Goal: Information Seeking & Learning: Understand process/instructions

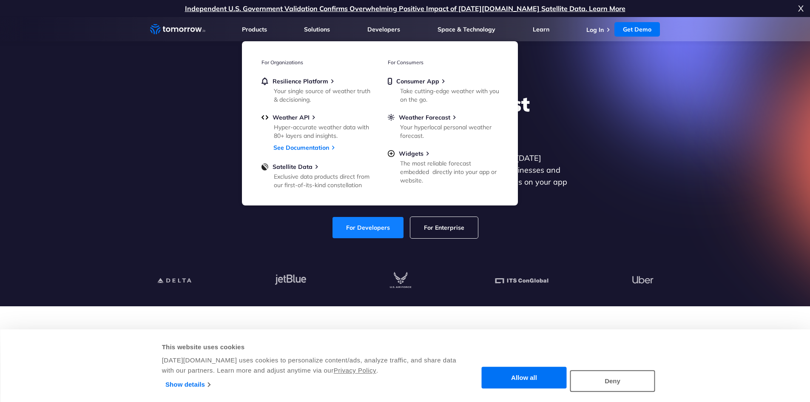
click at [360, 224] on link "For Developers" at bounding box center [368, 227] width 71 height 21
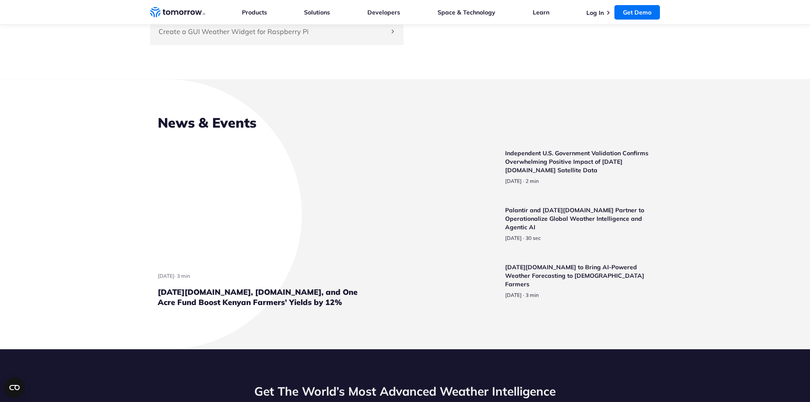
scroll to position [1935, 0]
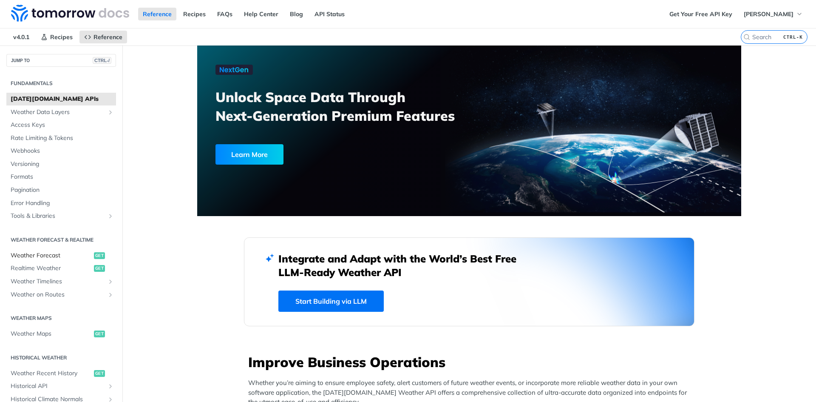
click at [28, 255] on span "Weather Forecast" at bounding box center [51, 255] width 81 height 9
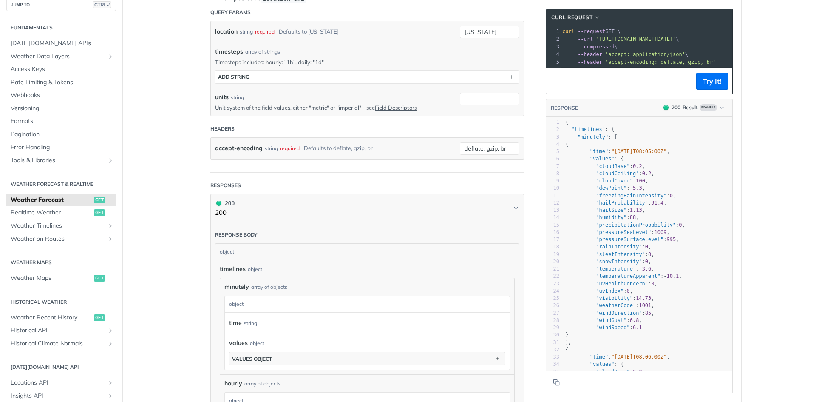
scroll to position [252, 0]
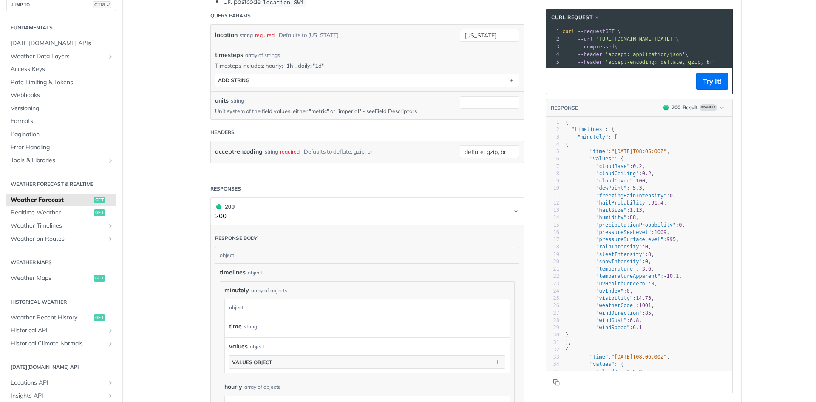
click at [518, 213] on h1 "200 200" at bounding box center [367, 211] width 314 height 28
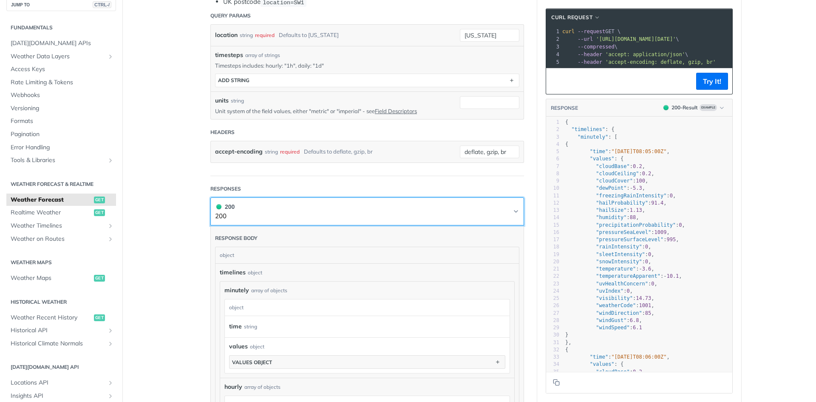
click at [513, 213] on span "button" at bounding box center [516, 211] width 7 height 7
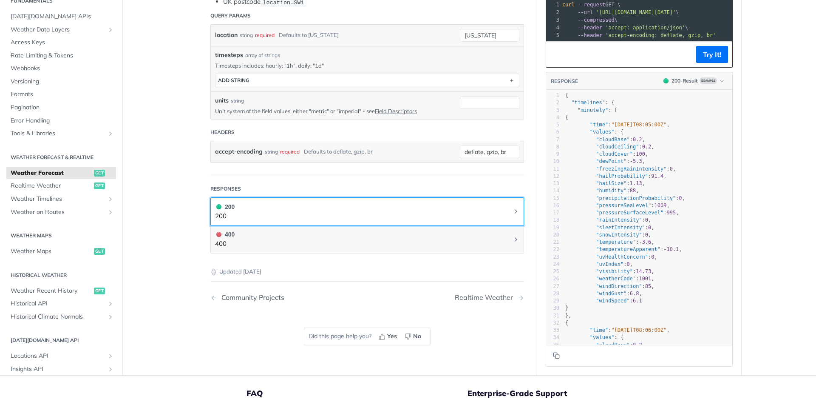
click at [513, 213] on icon "Chevron" at bounding box center [516, 211] width 7 height 7
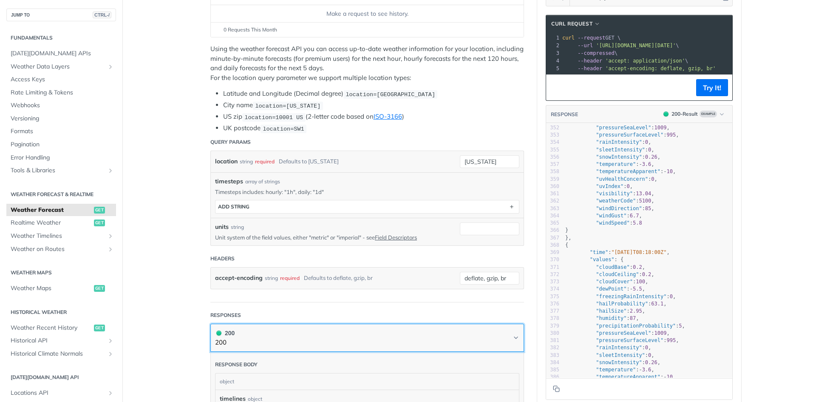
scroll to position [126, 0]
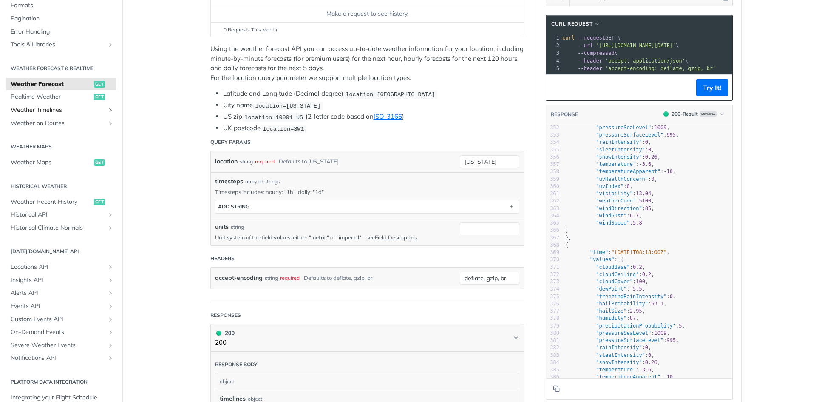
click at [98, 114] on span "Weather Timelines" at bounding box center [58, 110] width 94 height 9
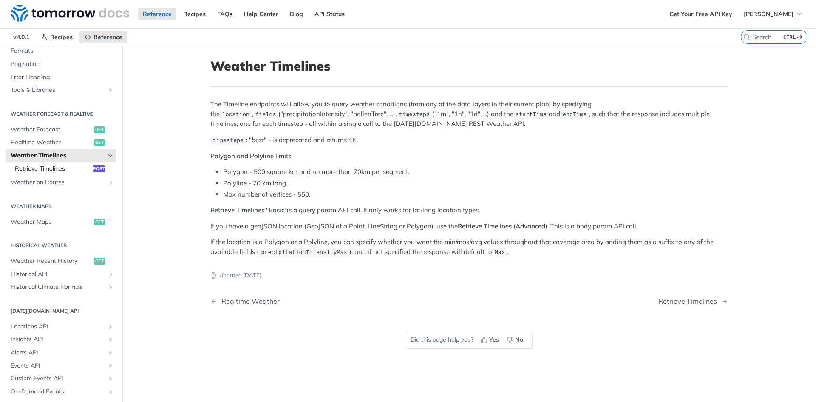
click at [47, 171] on span "Retrieve Timelines" at bounding box center [53, 169] width 76 height 9
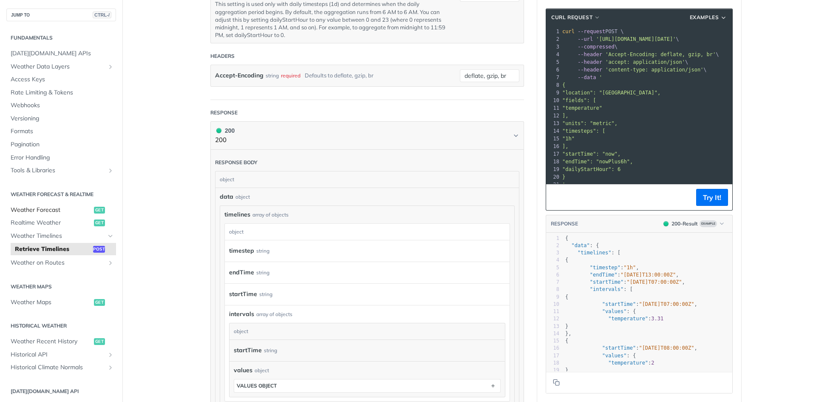
scroll to position [546, 0]
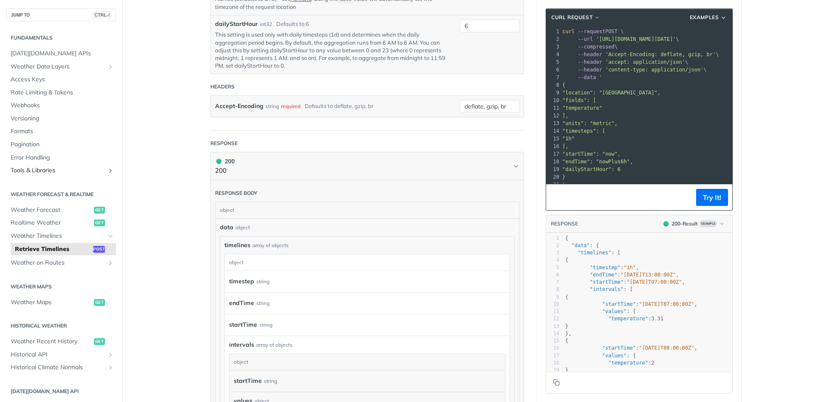
click at [71, 170] on span "Tools & Libraries" at bounding box center [58, 170] width 94 height 9
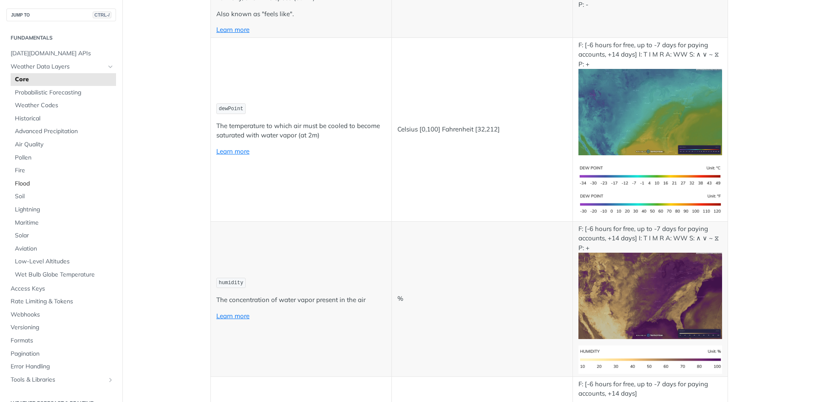
scroll to position [137, 0]
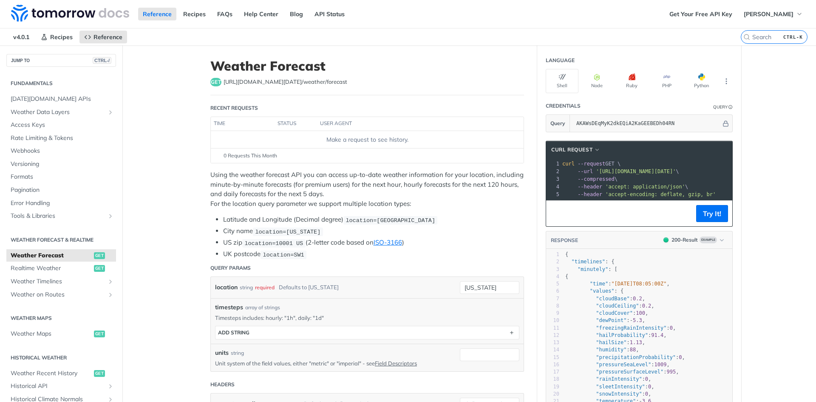
click at [302, 177] on p "Using the weather forecast API you can access up-to-date weather information fo…" at bounding box center [367, 189] width 314 height 38
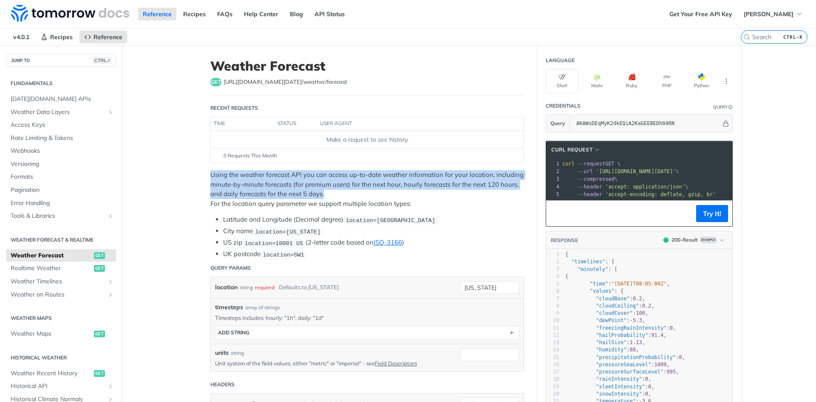
drag, startPoint x: 358, startPoint y: 195, endPoint x: 195, endPoint y: 176, distance: 164.4
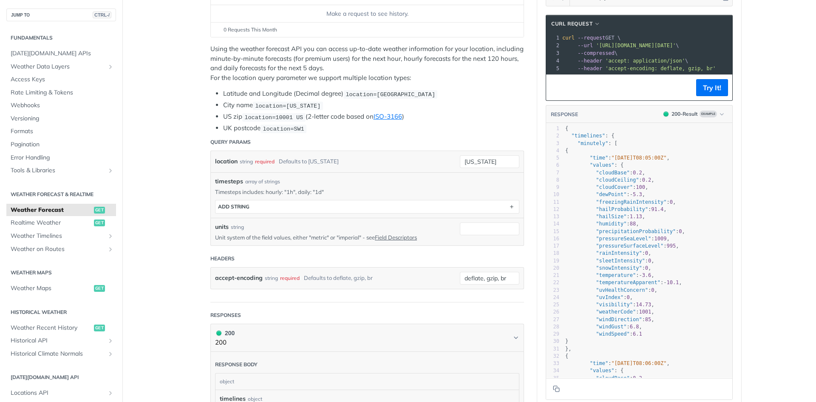
click at [388, 212] on div "timesteps array of strings Timesteps includes: hourly: "1h", daily: "1d" timest…" at bounding box center [367, 195] width 313 height 46
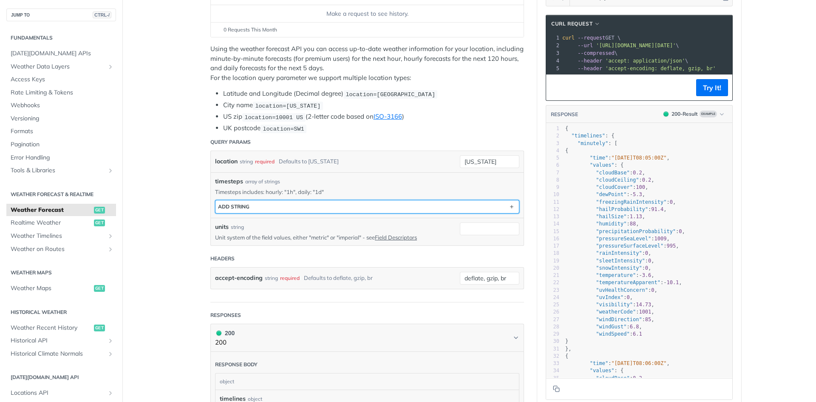
click at [388, 209] on button "ADD string" at bounding box center [368, 206] width 304 height 13
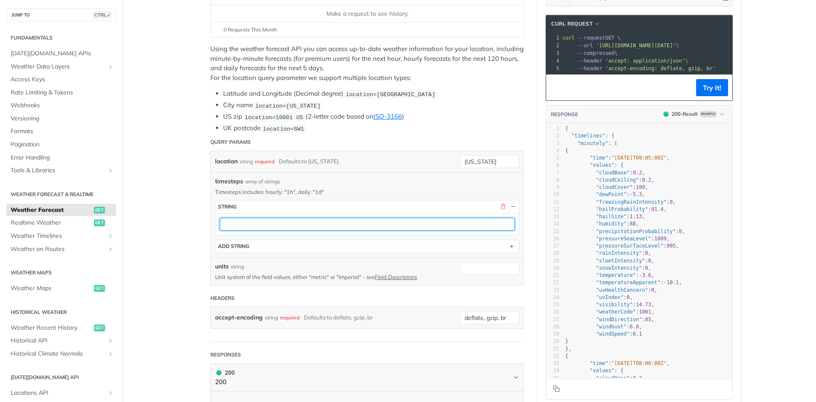
click at [357, 227] on input "text" at bounding box center [367, 224] width 295 height 13
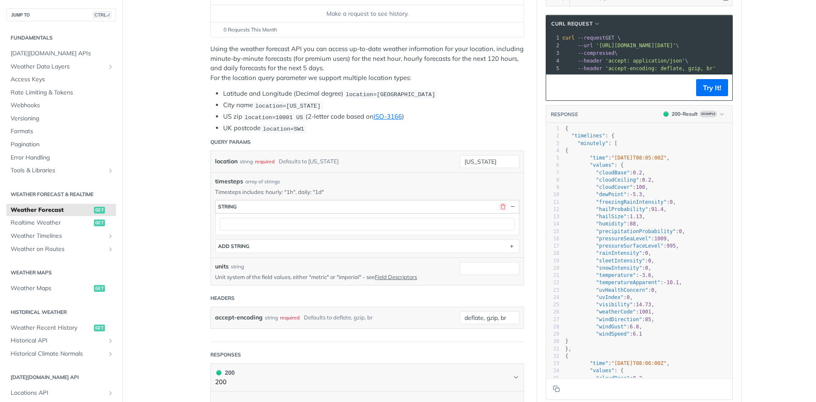
click at [499, 208] on button "button" at bounding box center [503, 207] width 8 height 8
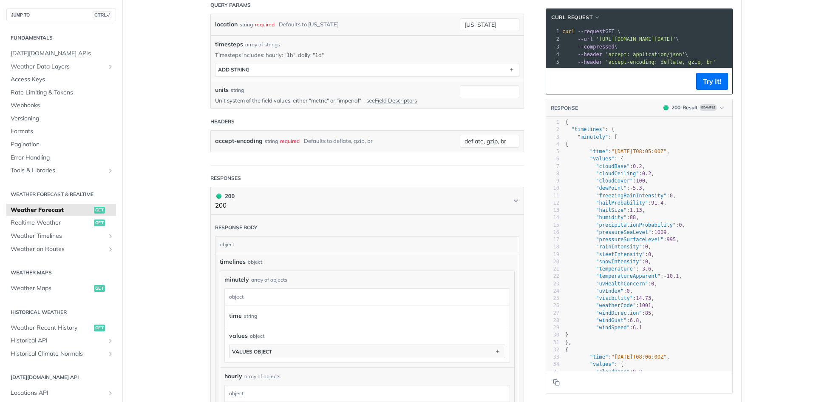
scroll to position [399, 0]
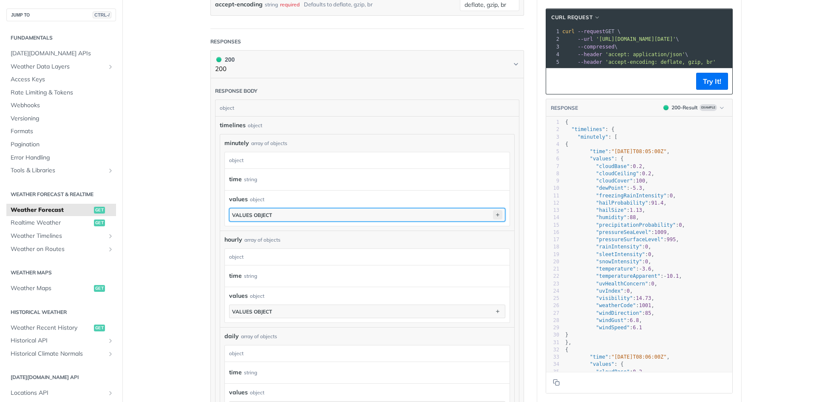
click at [495, 212] on icon "button" at bounding box center [497, 214] width 9 height 9
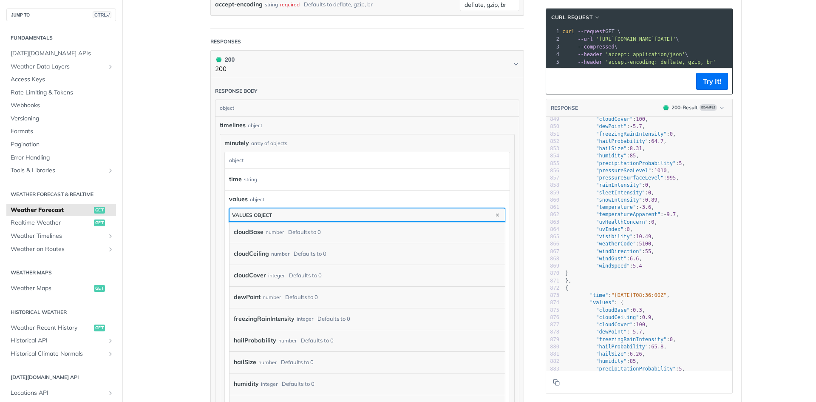
scroll to position [0, 0]
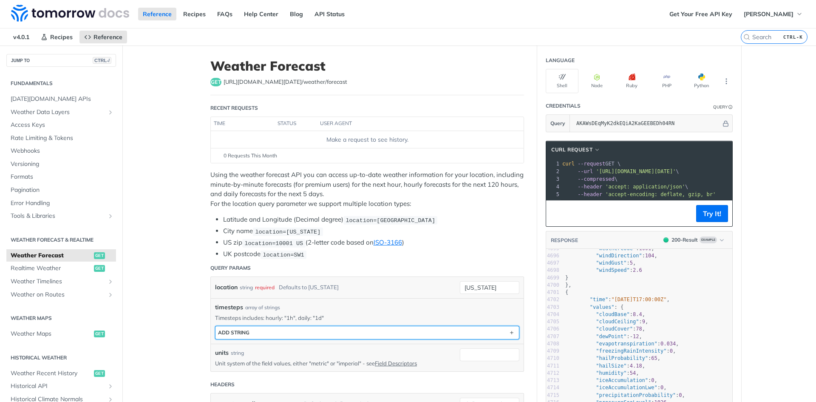
click at [281, 332] on button "ADD string" at bounding box center [368, 332] width 304 height 13
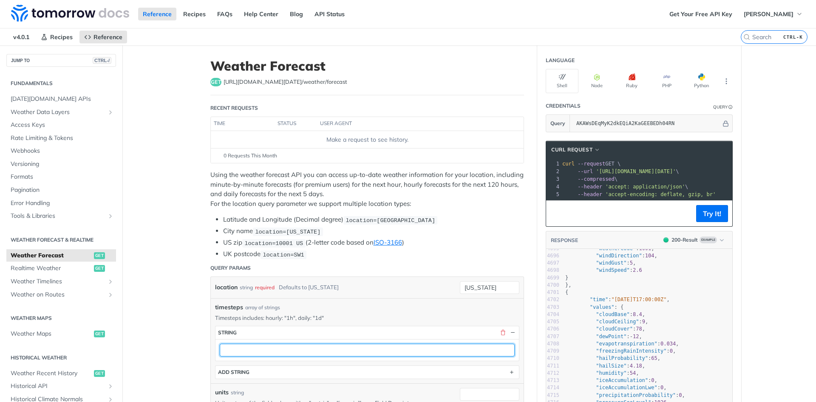
click at [244, 344] on input "text" at bounding box center [367, 350] width 295 height 13
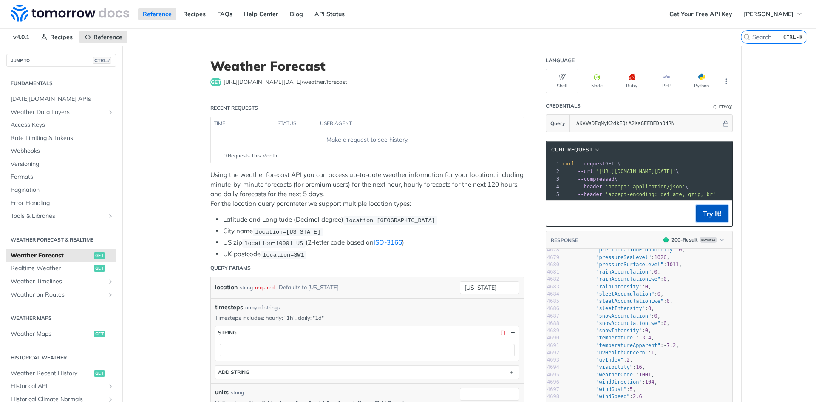
click at [702, 214] on button "Try It!" at bounding box center [713, 213] width 32 height 17
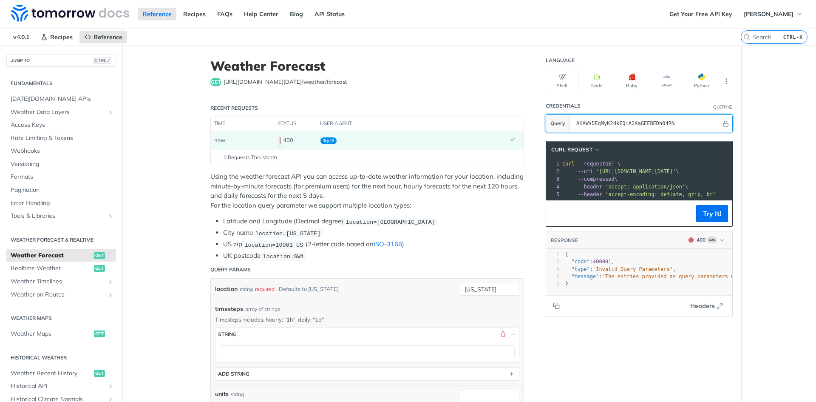
click at [663, 124] on input "AKAWsDEqMyK2dkEQiA2KaGEEBEDh04RN" at bounding box center [646, 123] width 149 height 17
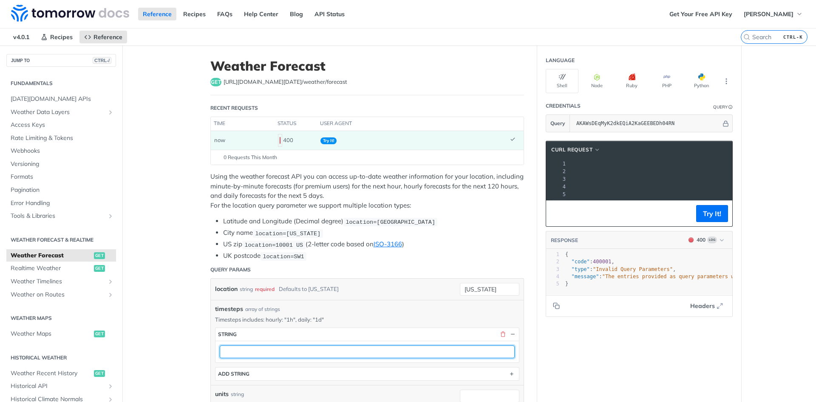
click at [274, 353] on input "text" at bounding box center [367, 351] width 295 height 13
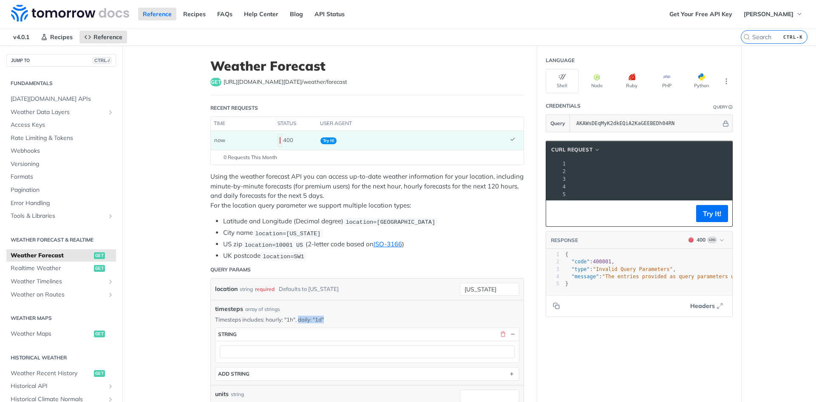
drag, startPoint x: 321, startPoint y: 320, endPoint x: 295, endPoint y: 316, distance: 27.1
click at [295, 316] on p "Timesteps includes: hourly: "1h", daily: "1d"" at bounding box center [367, 320] width 304 height 8
copy p "daily: "1d""
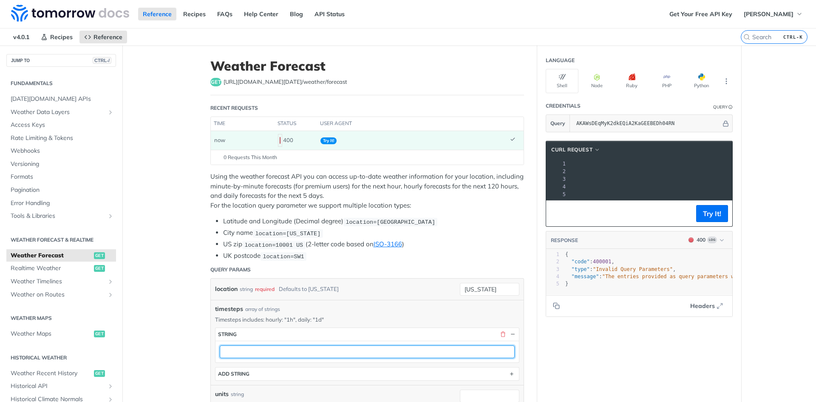
click at [302, 351] on input "text" at bounding box center [367, 351] width 295 height 13
paste input "daily: "1d""
type input "daily: "1d""
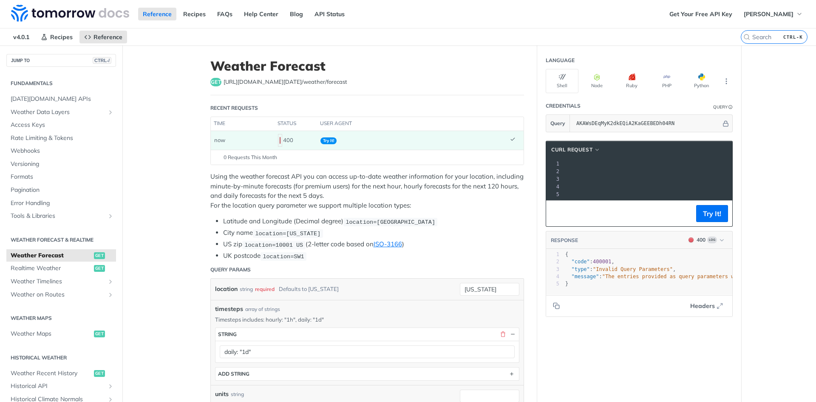
click at [703, 222] on button "Try It!" at bounding box center [713, 213] width 32 height 17
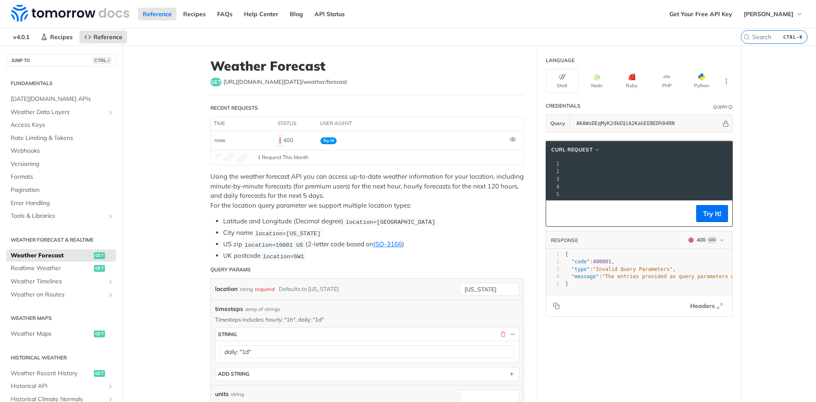
click at [265, 156] on span "1 Request This Month" at bounding box center [283, 158] width 51 height 8
click at [513, 137] on td at bounding box center [515, 140] width 17 height 19
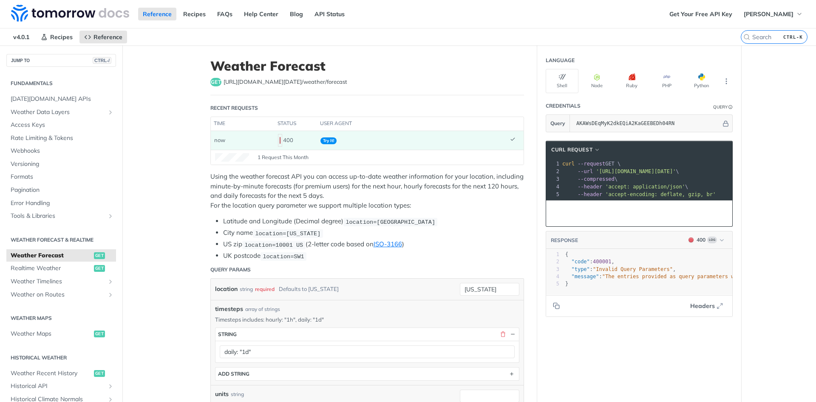
click at [507, 140] on td at bounding box center [515, 140] width 17 height 19
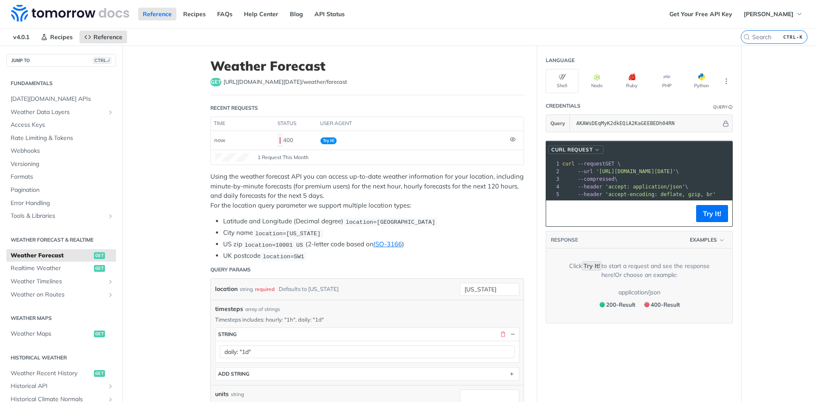
click at [597, 149] on span "button" at bounding box center [597, 150] width 6 height 6
click at [702, 222] on button "Try It!" at bounding box center [713, 213] width 32 height 17
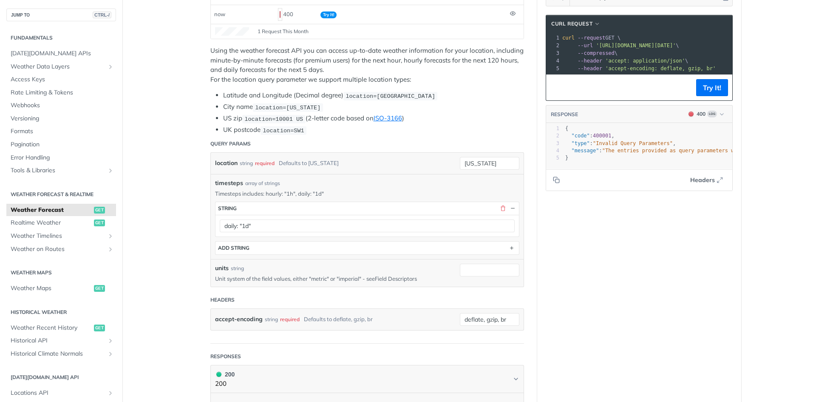
click at [406, 276] on link "Field Descriptors" at bounding box center [396, 278] width 42 height 7
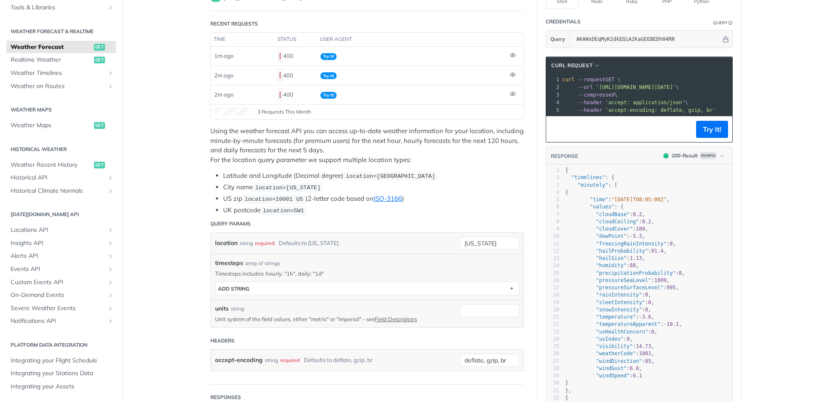
scroll to position [74, 0]
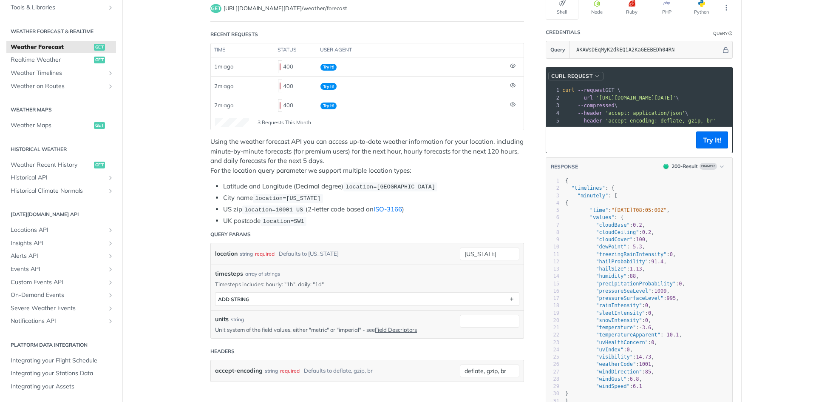
click at [596, 78] on span "button" at bounding box center [597, 76] width 6 height 6
click at [546, 114] on div "HTTPie" at bounding box center [562, 116] width 76 height 9
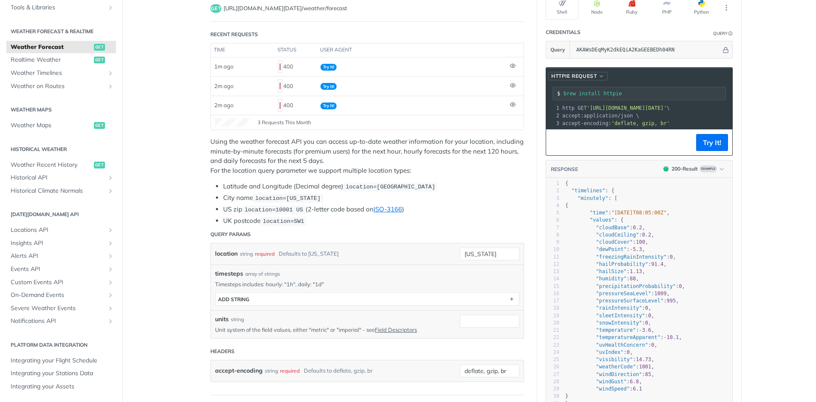
click at [564, 73] on span "HTTPie Request" at bounding box center [575, 76] width 46 height 8
click at [540, 107] on span "cURL" at bounding box center [536, 103] width 15 height 9
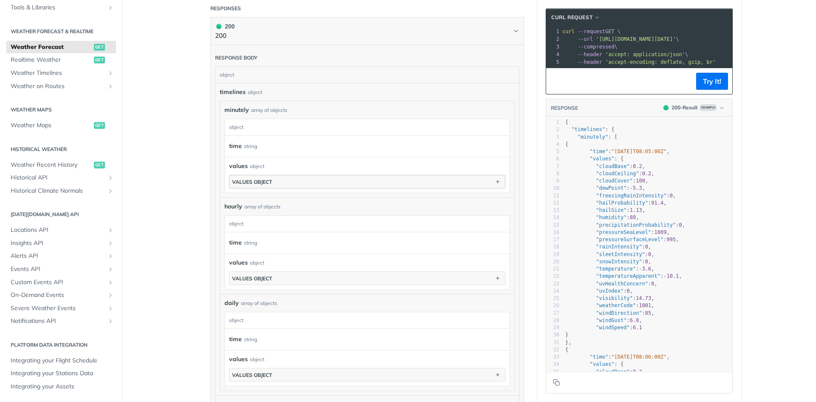
scroll to position [610, 0]
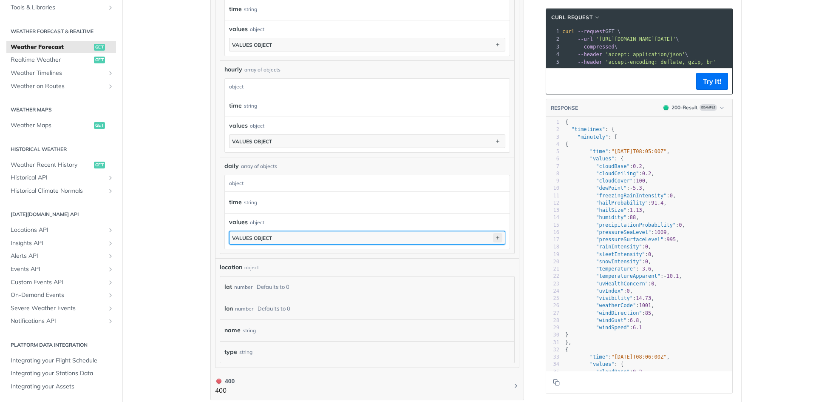
click at [493, 237] on icon "button" at bounding box center [497, 237] width 9 height 9
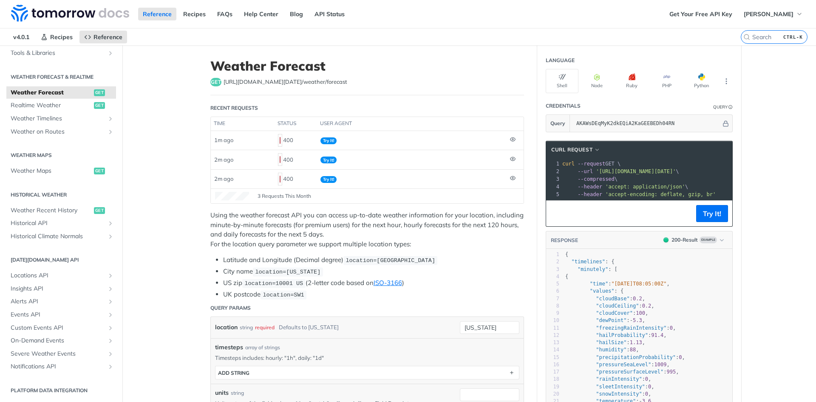
scroll to position [126, 0]
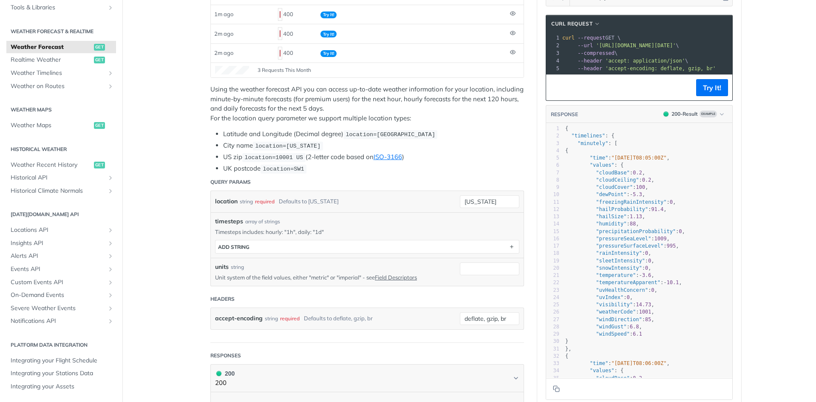
click at [552, 131] on div "1" at bounding box center [552, 128] width 13 height 7
click at [549, 132] on div "1" at bounding box center [552, 128] width 13 height 7
click at [703, 117] on span "Example" at bounding box center [708, 114] width 17 height 7
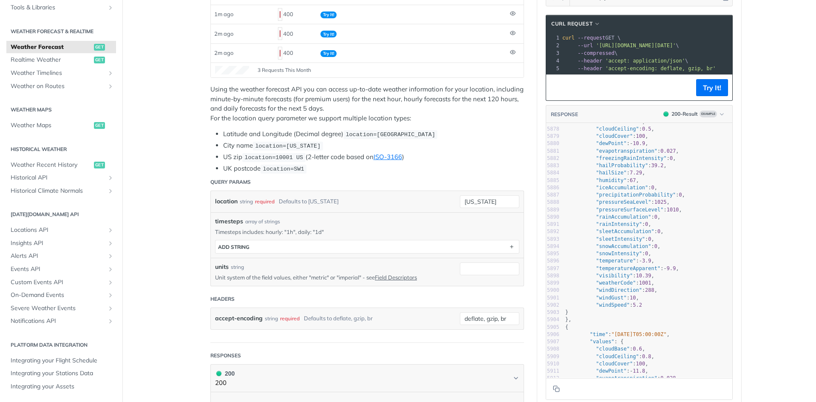
click at [648, 147] on pre ""dewPoint" : - 10.9 ," at bounding box center [648, 143] width 169 height 7
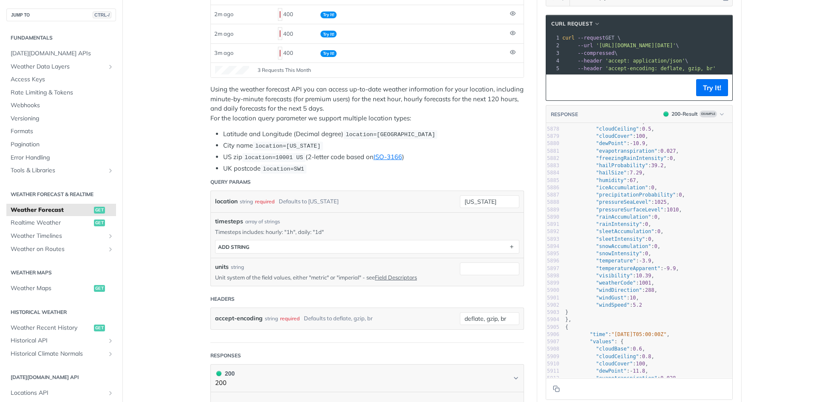
scroll to position [0, 114]
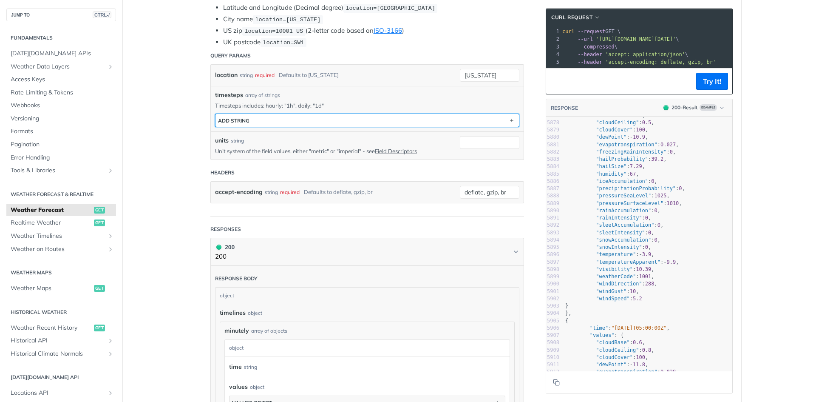
click at [263, 120] on button "ADD string" at bounding box center [368, 120] width 304 height 13
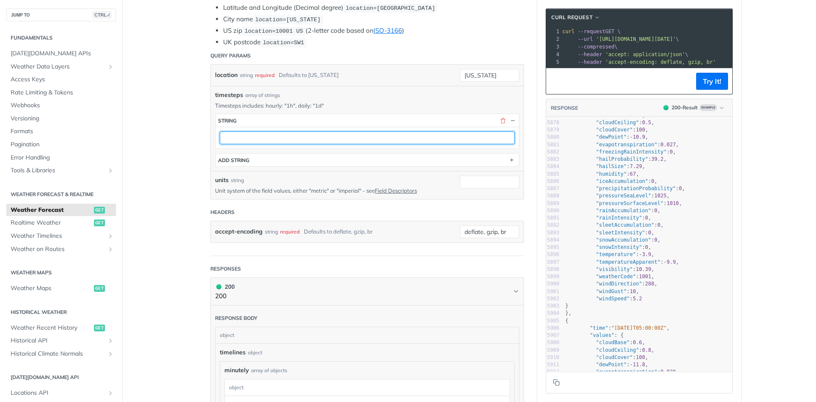
click at [265, 139] on input "text" at bounding box center [367, 137] width 295 height 13
type input """
type input ""2d""
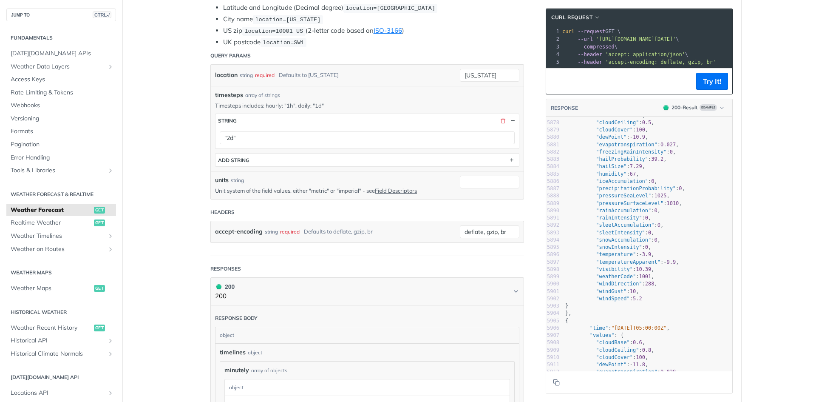
click at [694, 89] on footer "Try It!" at bounding box center [639, 81] width 186 height 26
click at [704, 89] on button "Try It!" at bounding box center [713, 81] width 32 height 17
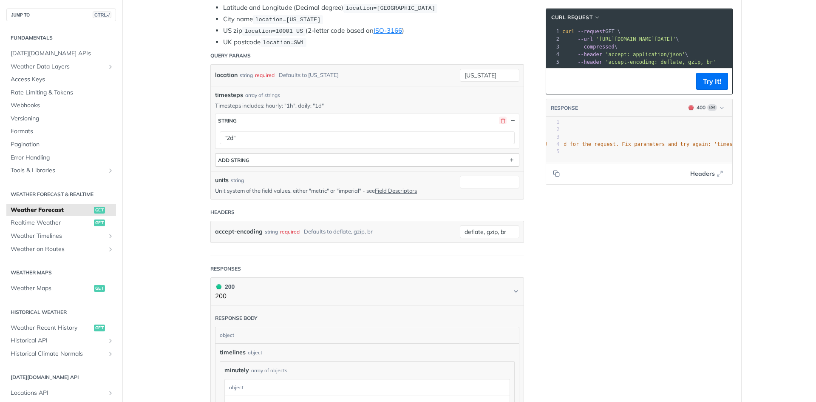
click at [499, 120] on button "button" at bounding box center [503, 121] width 8 height 8
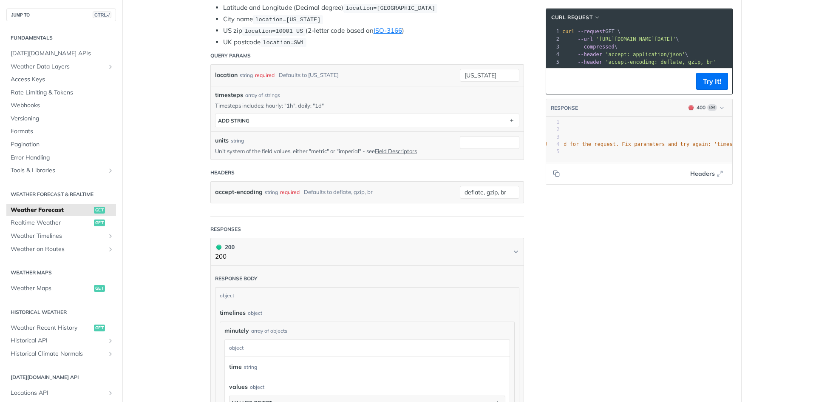
click at [219, 96] on span "timesteps" at bounding box center [229, 95] width 28 height 9
click at [708, 90] on button "Try It!" at bounding box center [713, 81] width 32 height 17
click at [719, 111] on icon "button" at bounding box center [722, 108] width 6 height 6
click at [651, 150] on div "200 - Result" at bounding box center [660, 146] width 29 height 9
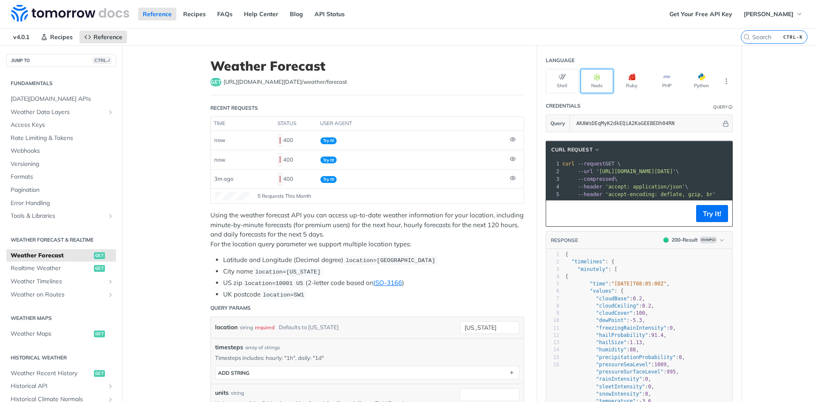
click at [600, 80] on button "Node" at bounding box center [597, 81] width 33 height 24
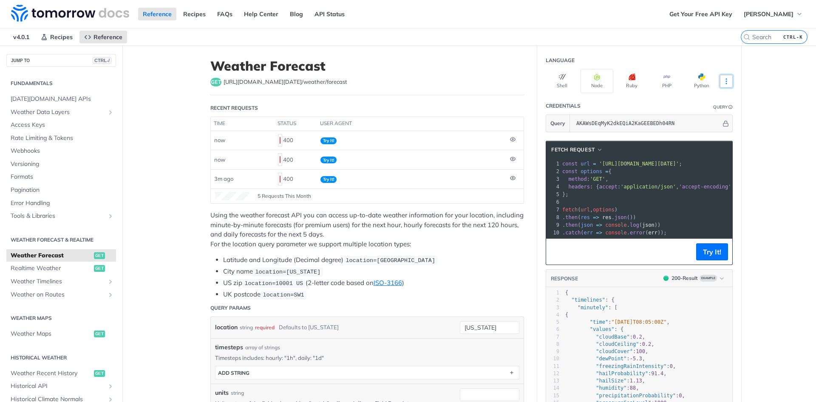
click at [723, 82] on icon "More ellipsis" at bounding box center [727, 81] width 8 height 8
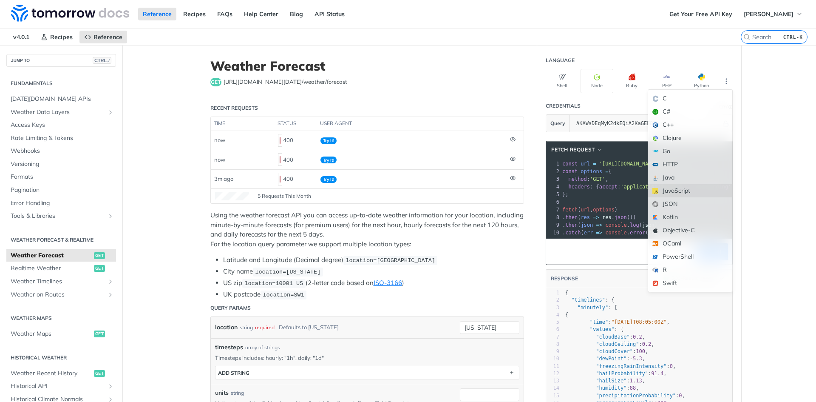
click at [668, 191] on div "JavaScript" at bounding box center [690, 190] width 84 height 13
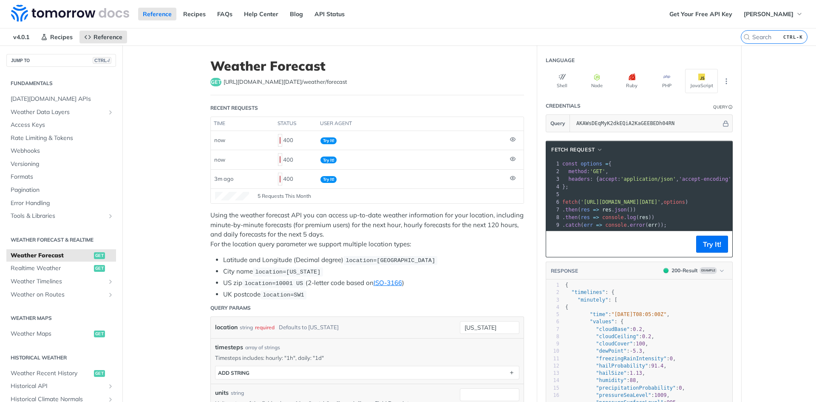
click at [622, 203] on span "'[URL][DOMAIN_NAME][DATE]'" at bounding box center [621, 202] width 80 height 6
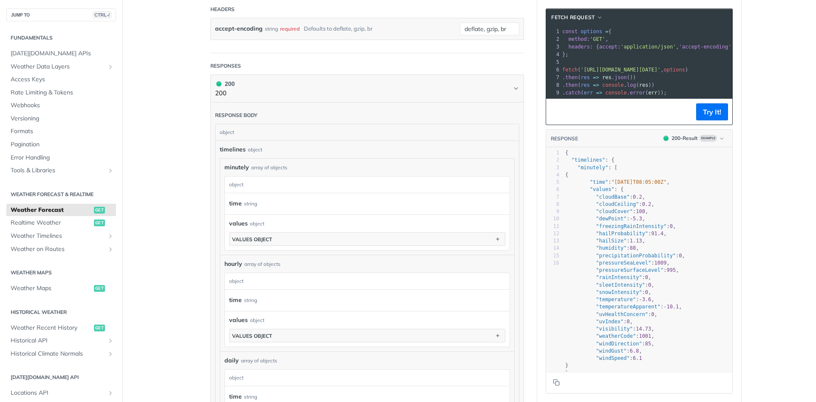
scroll to position [196, 0]
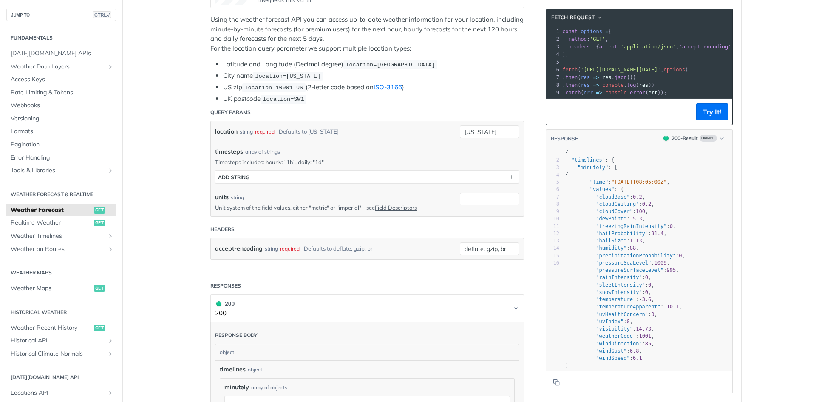
click at [499, 298] on h1 "200 200" at bounding box center [367, 308] width 314 height 28
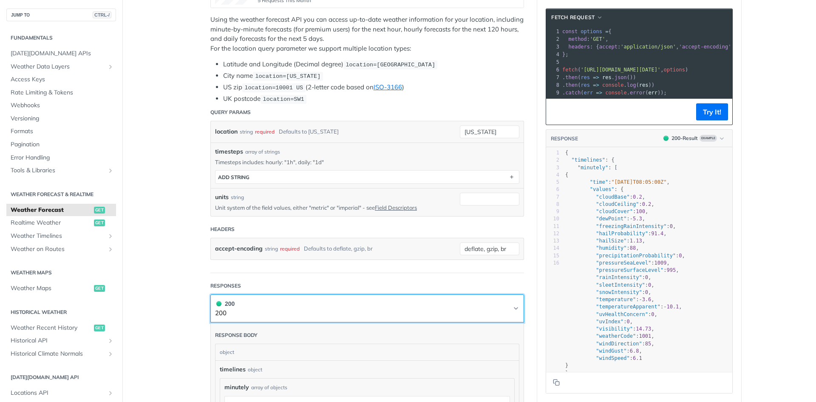
click at [504, 301] on button "200 200" at bounding box center [367, 308] width 304 height 19
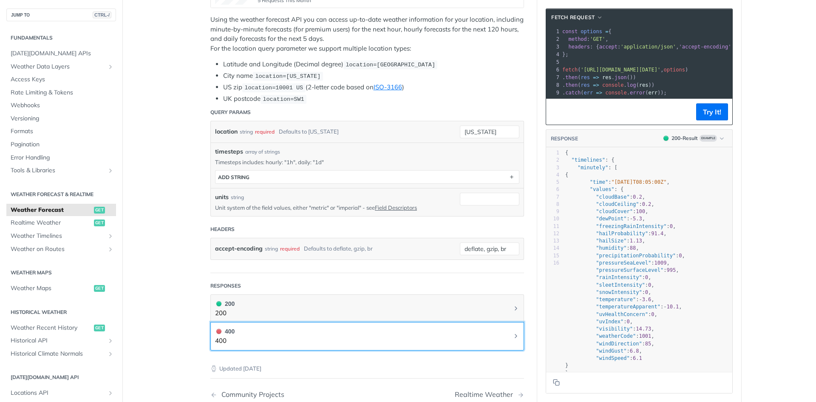
click at [439, 327] on button "400 400" at bounding box center [367, 336] width 304 height 19
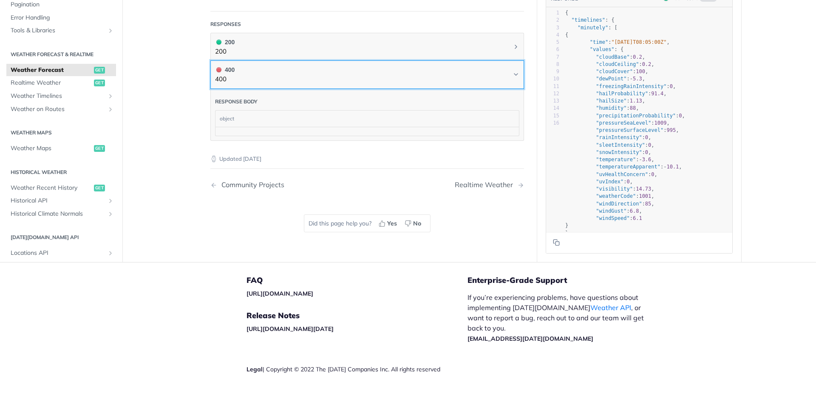
scroll to position [458, 0]
click at [501, 64] on button "400 400" at bounding box center [367, 73] width 304 height 19
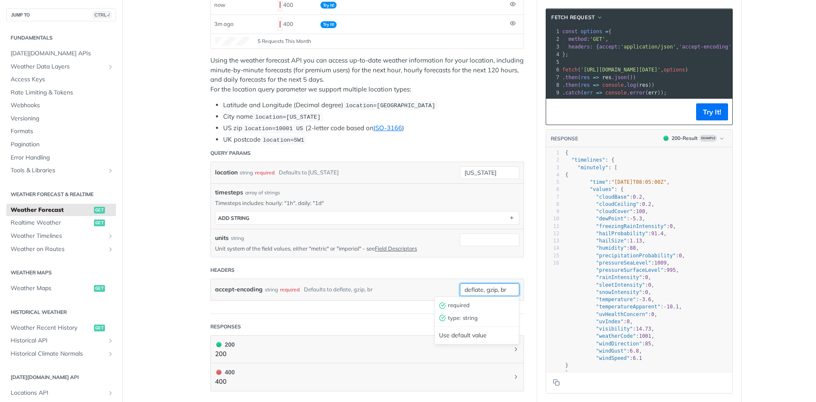
scroll to position [203, 0]
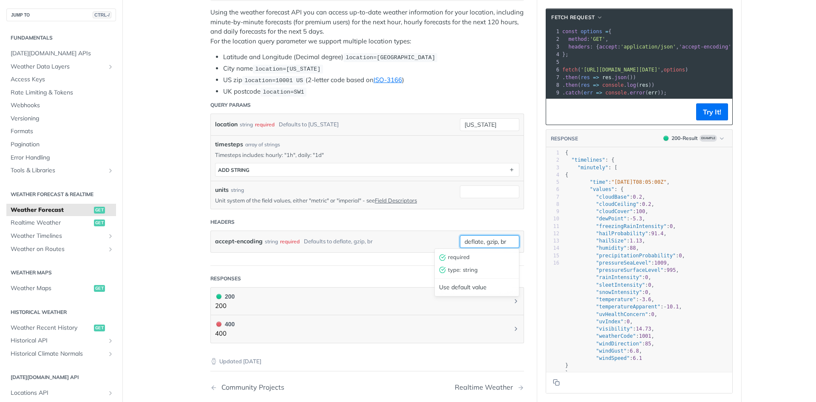
click at [507, 248] on div "deflate, gzip, br required type : string Use default value" at bounding box center [490, 241] width 60 height 13
click at [416, 219] on header "Headers" at bounding box center [367, 221] width 314 height 17
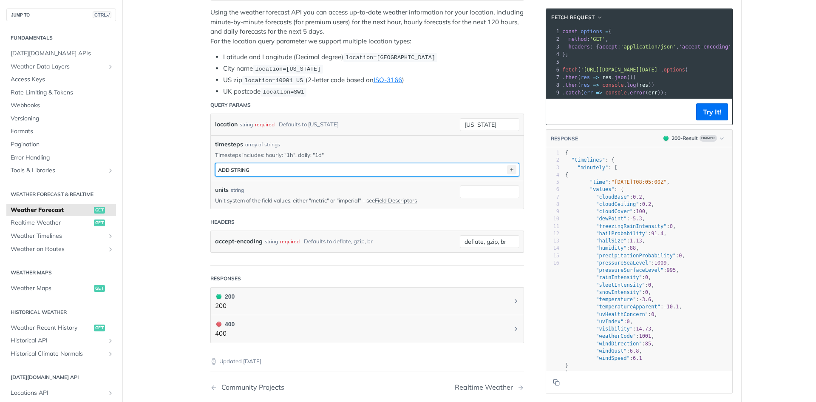
click at [507, 168] on icon "button" at bounding box center [511, 169] width 9 height 9
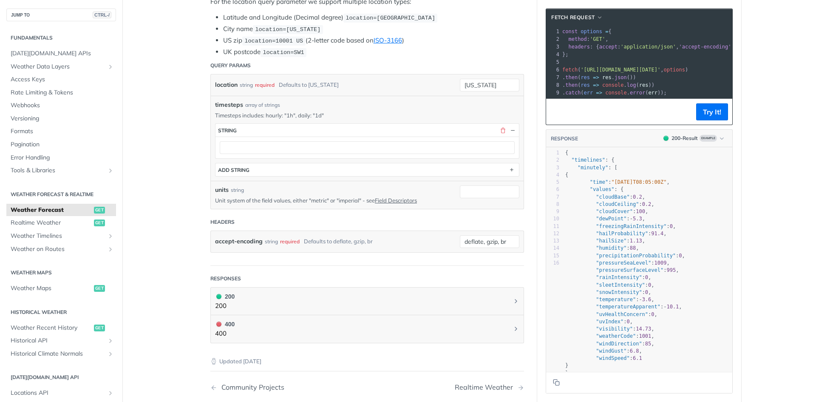
click at [226, 137] on div at bounding box center [368, 148] width 304 height 22
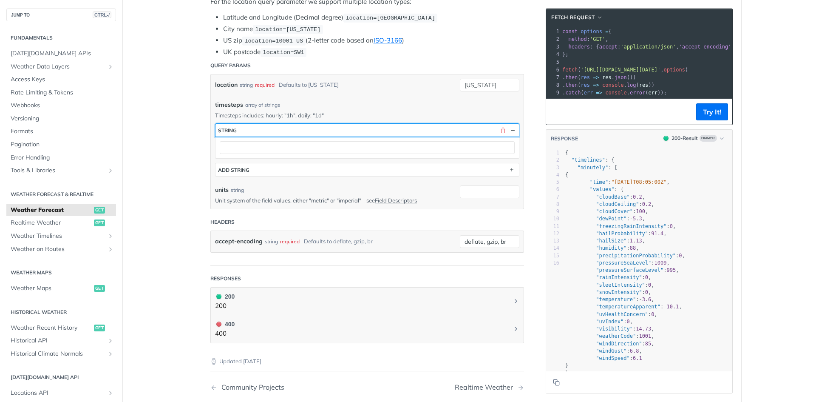
click at [229, 133] on button "string" at bounding box center [368, 130] width 304 height 13
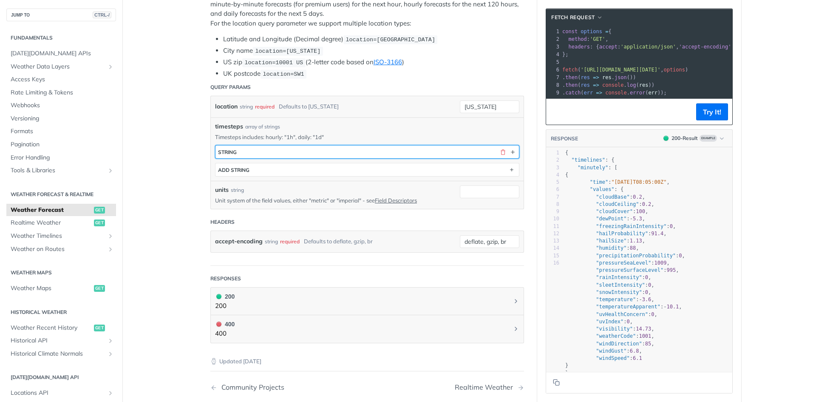
click at [233, 146] on button "string" at bounding box center [368, 151] width 304 height 13
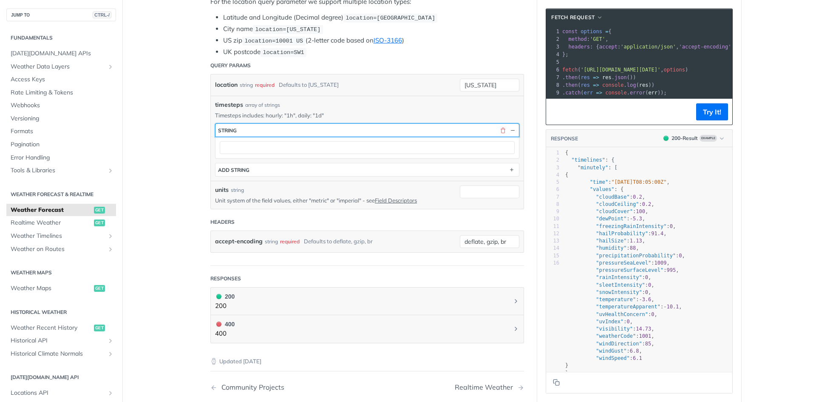
click at [324, 127] on button "string" at bounding box center [368, 130] width 304 height 13
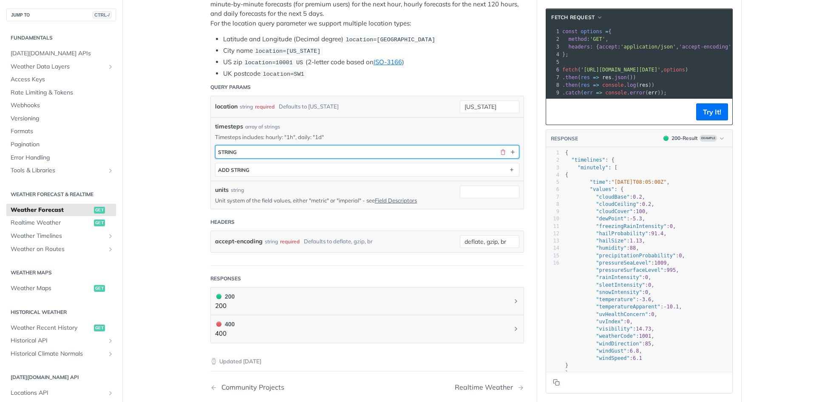
click at [321, 155] on button "string" at bounding box center [368, 151] width 304 height 13
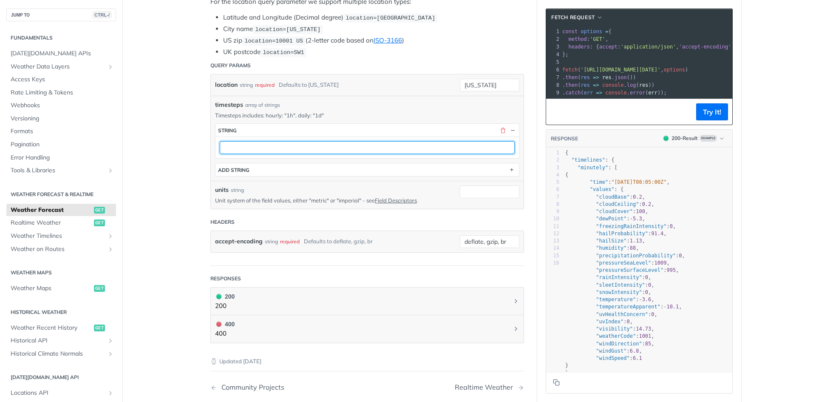
click at [338, 148] on div "timesteps string ADD string" at bounding box center [367, 149] width 304 height 53
